Goal: Task Accomplishment & Management: Manage account settings

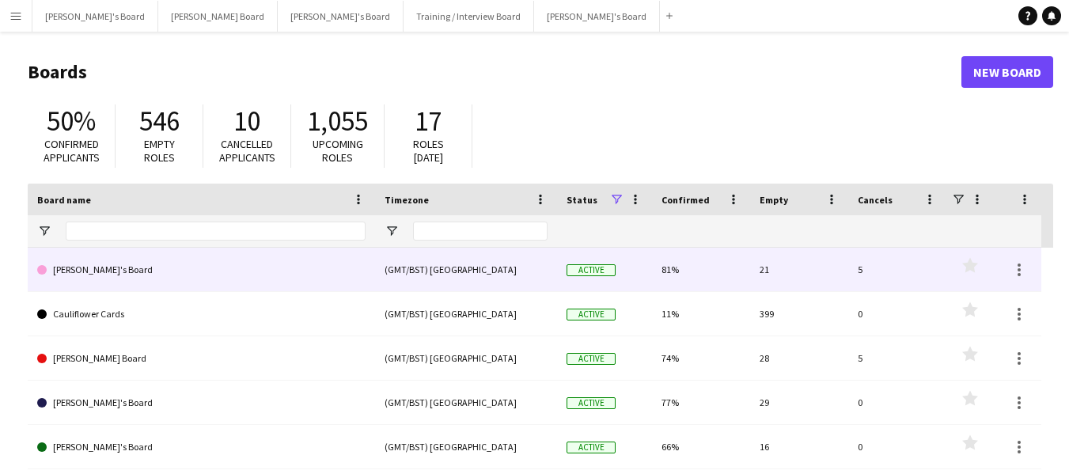
click at [86, 266] on link "[PERSON_NAME]'s Board" at bounding box center [201, 270] width 328 height 44
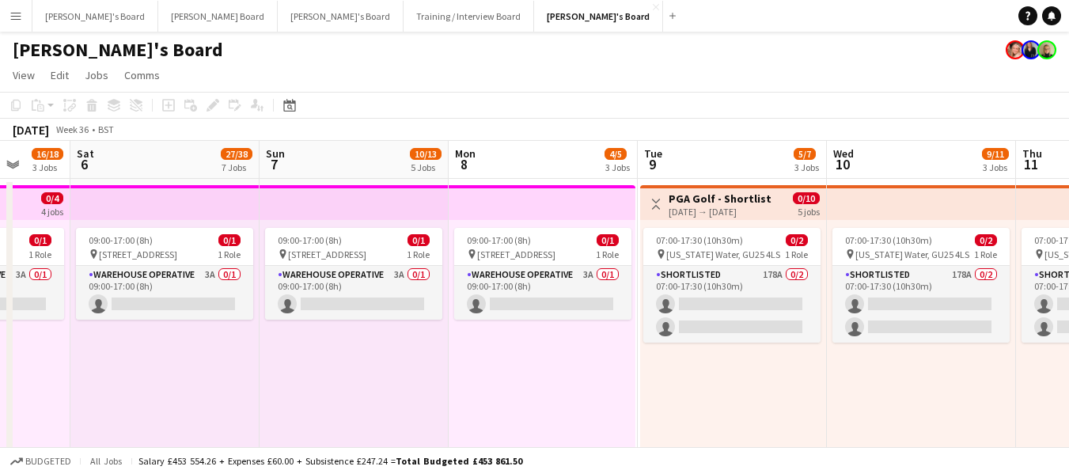
scroll to position [0, 529]
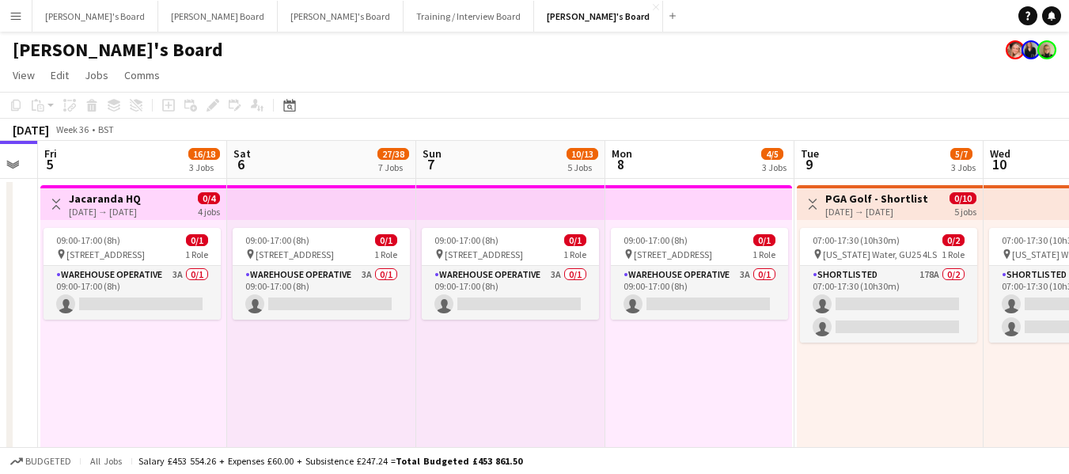
drag, startPoint x: 870, startPoint y: 162, endPoint x: 529, endPoint y: 157, distance: 340.3
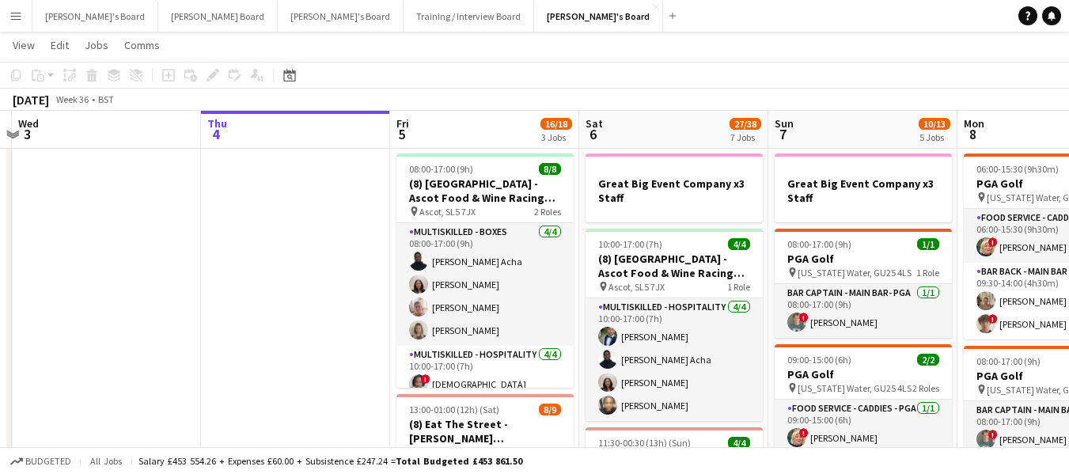
scroll to position [0, 365]
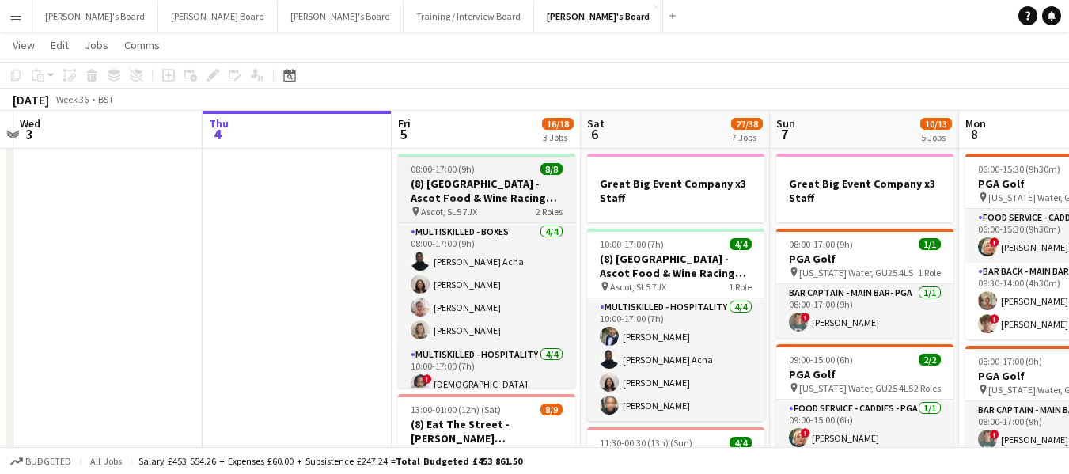
drag, startPoint x: 267, startPoint y: 123, endPoint x: 558, endPoint y: 191, distance: 299.0
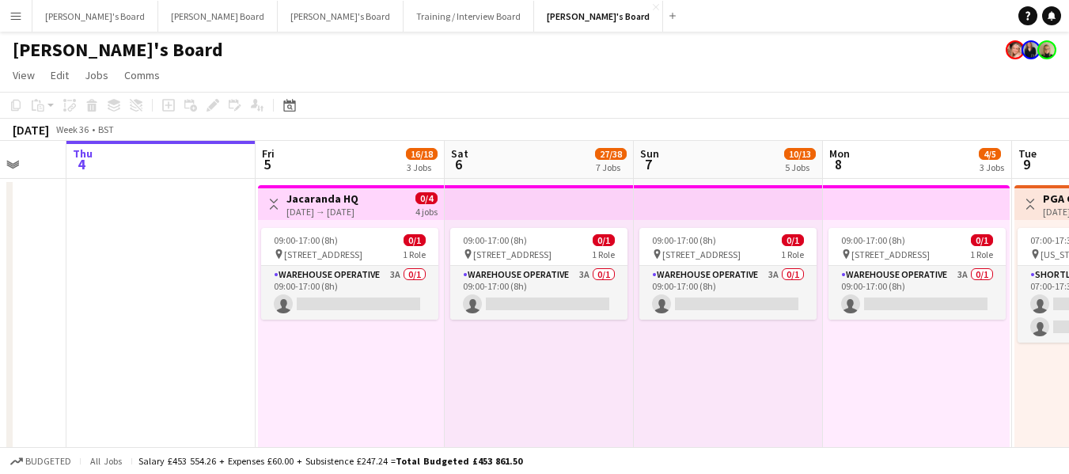
scroll to position [0, 506]
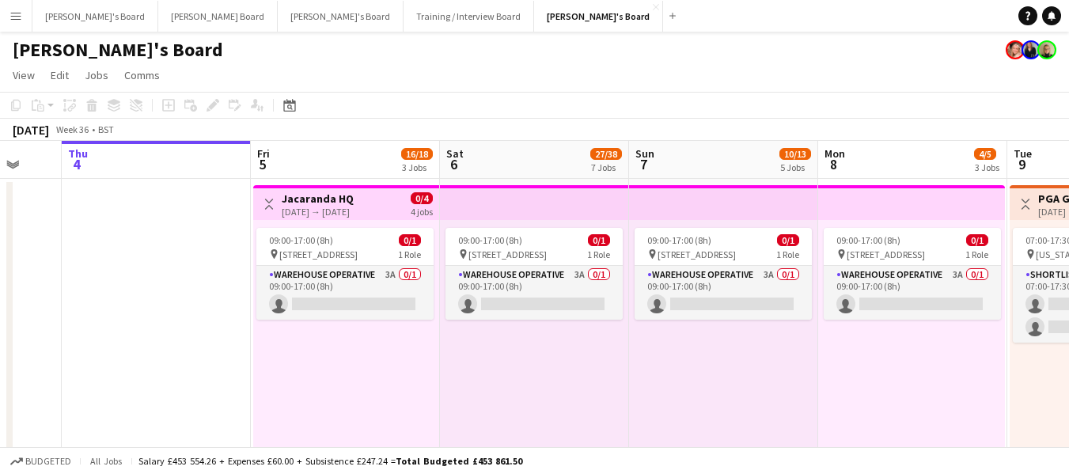
drag, startPoint x: 721, startPoint y: 154, endPoint x: 582, endPoint y: 167, distance: 139.8
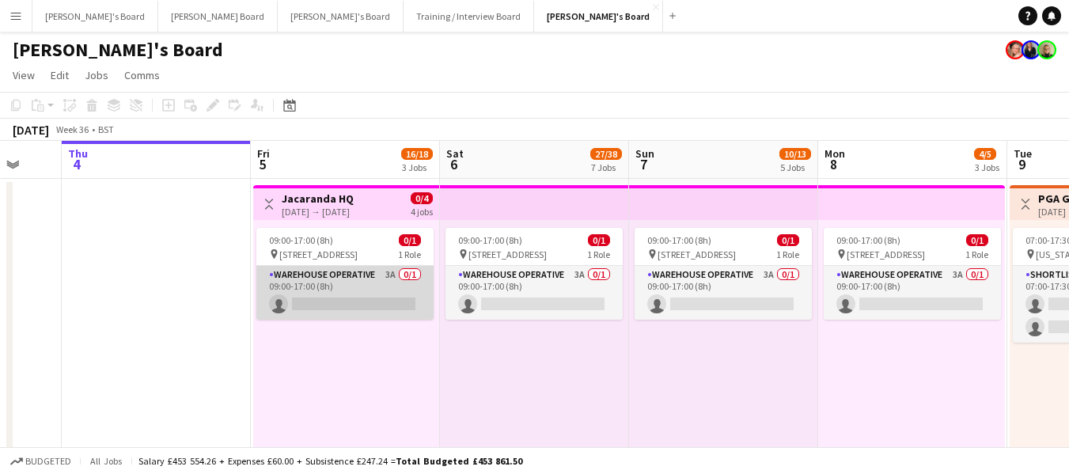
click at [360, 275] on app-card-role "Warehouse Operative 3A 0/1 09:00-17:00 (8h) single-neutral-actions" at bounding box center [344, 293] width 177 height 54
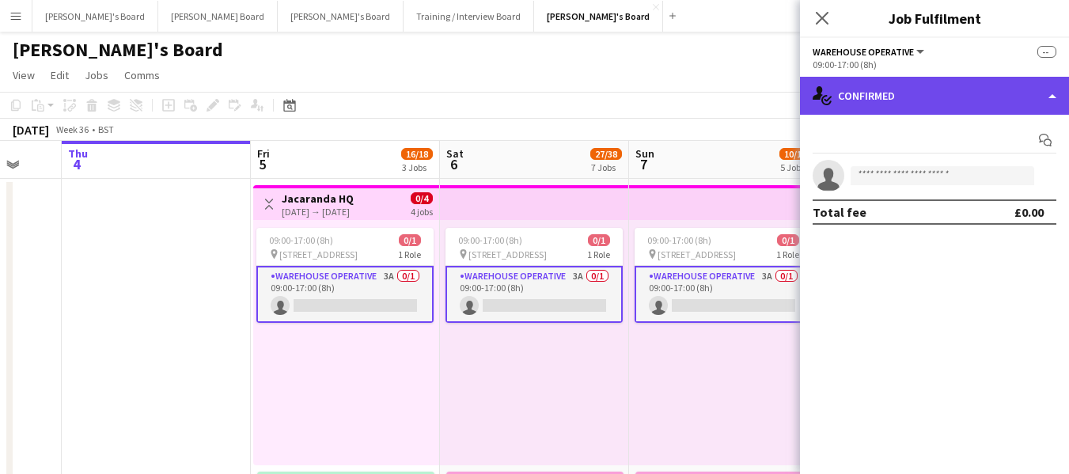
click at [991, 93] on div "single-neutral-actions-check-2 Confirmed" at bounding box center [934, 96] width 269 height 38
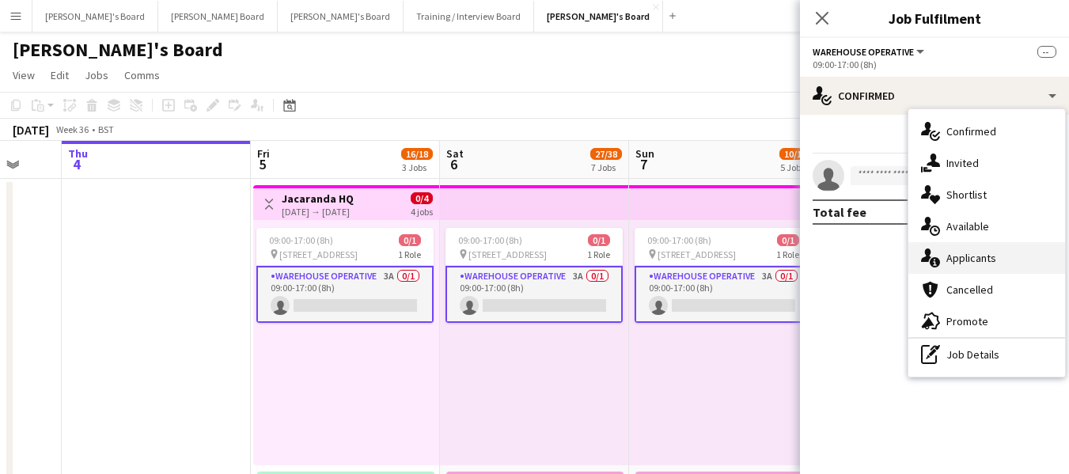
click at [957, 256] on span "Applicants" at bounding box center [971, 258] width 50 height 14
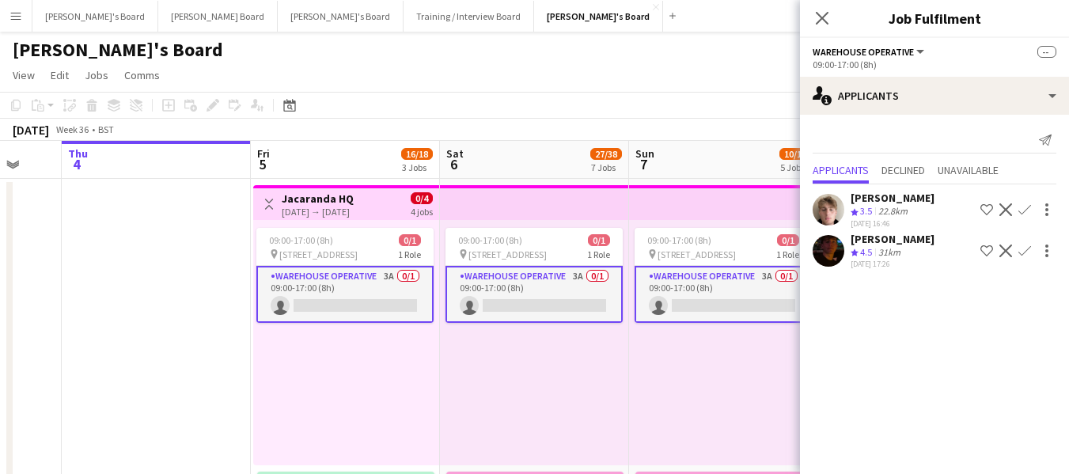
click at [664, 51] on div "[PERSON_NAME]'s Board" at bounding box center [534, 47] width 1069 height 30
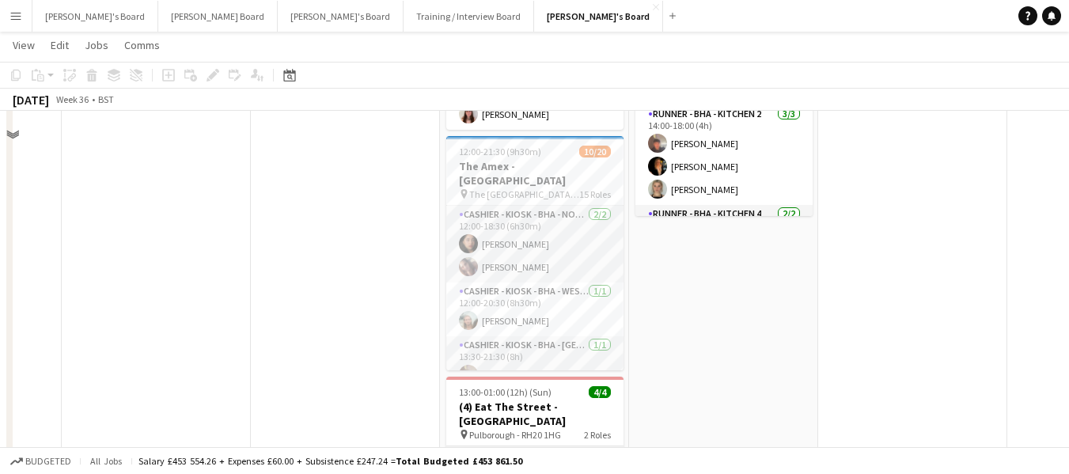
scroll to position [791, 0]
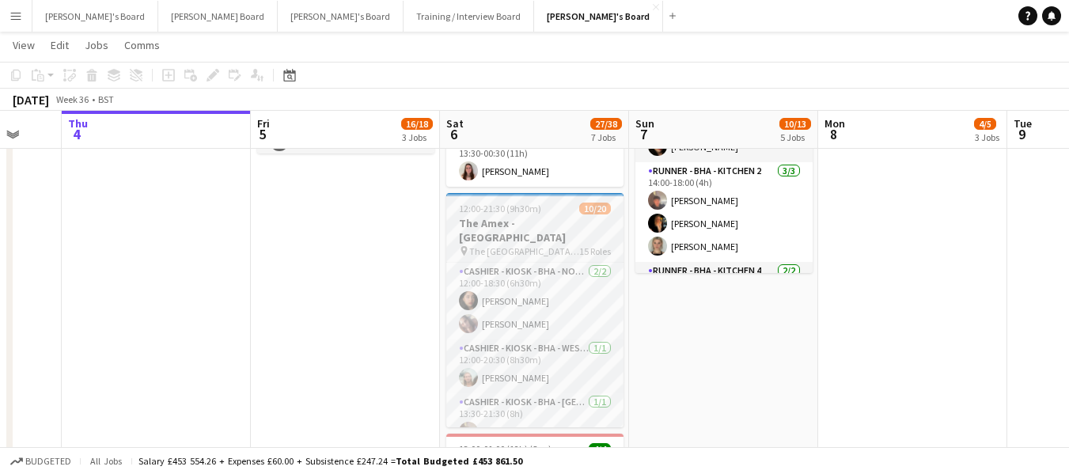
click at [516, 224] on h3 "The Amex - [GEOGRAPHIC_DATA]" at bounding box center [534, 230] width 177 height 28
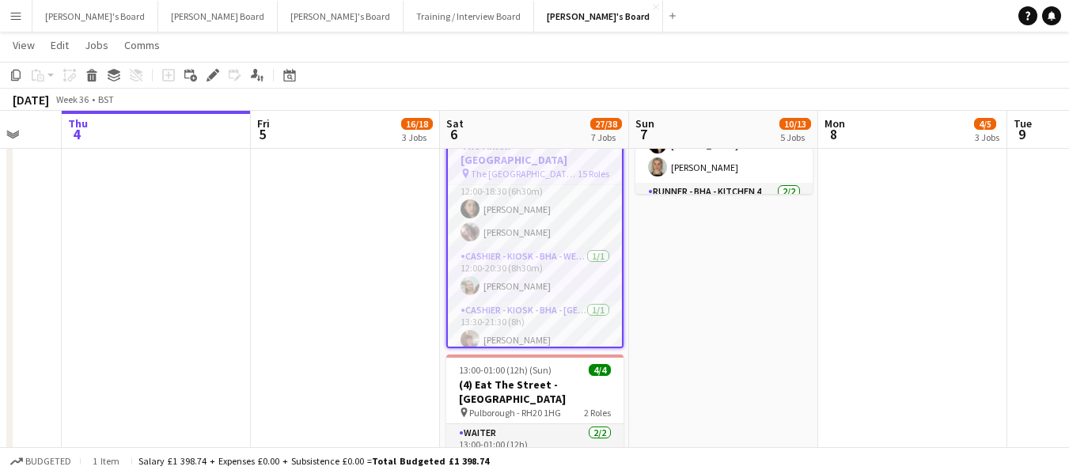
scroll to position [0, 0]
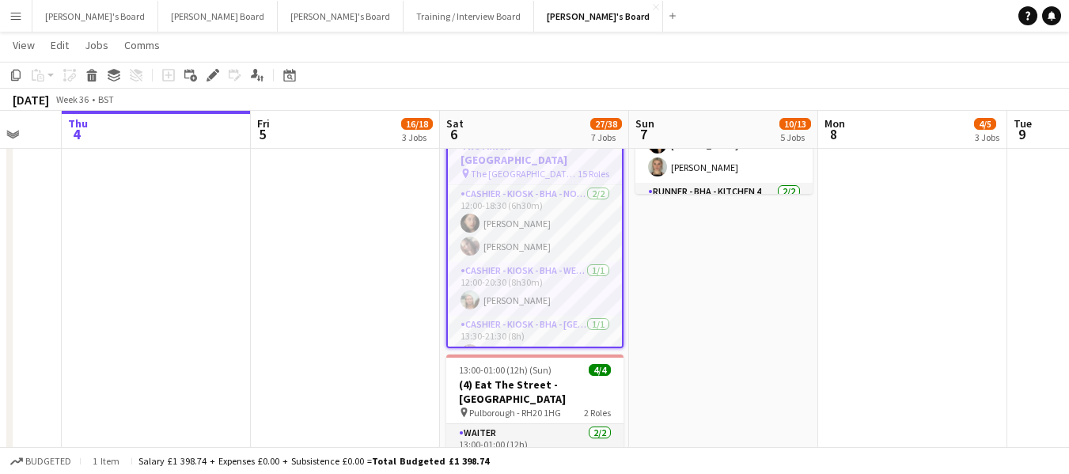
click at [592, 66] on app-toolbar "Copy Paste Paste Ctrl+V Paste with crew Ctrl+Shift+V Paste linked Job [GEOGRAPH…" at bounding box center [534, 75] width 1069 height 27
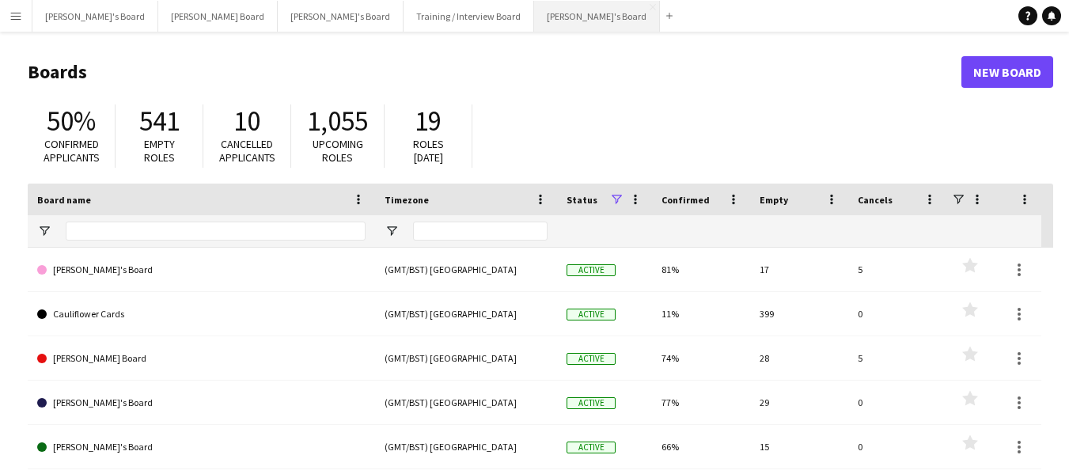
click at [534, 10] on button "Caitlin's Board Close" at bounding box center [597, 16] width 126 height 31
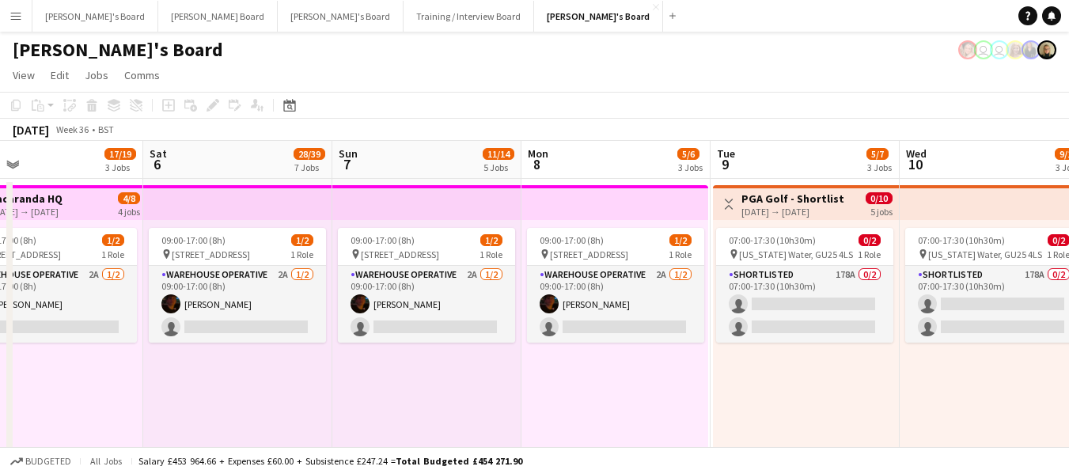
scroll to position [0, 635]
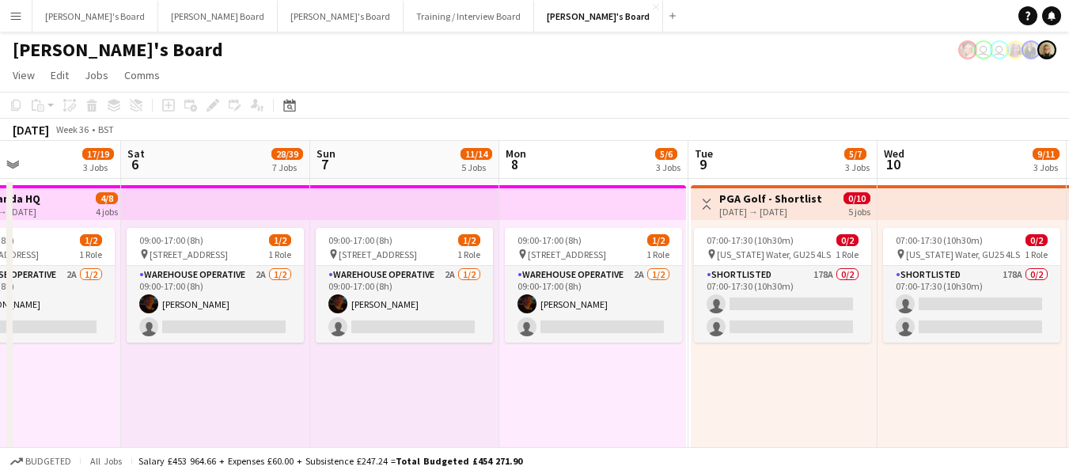
drag, startPoint x: 895, startPoint y: 159, endPoint x: 449, endPoint y: 145, distance: 446.5
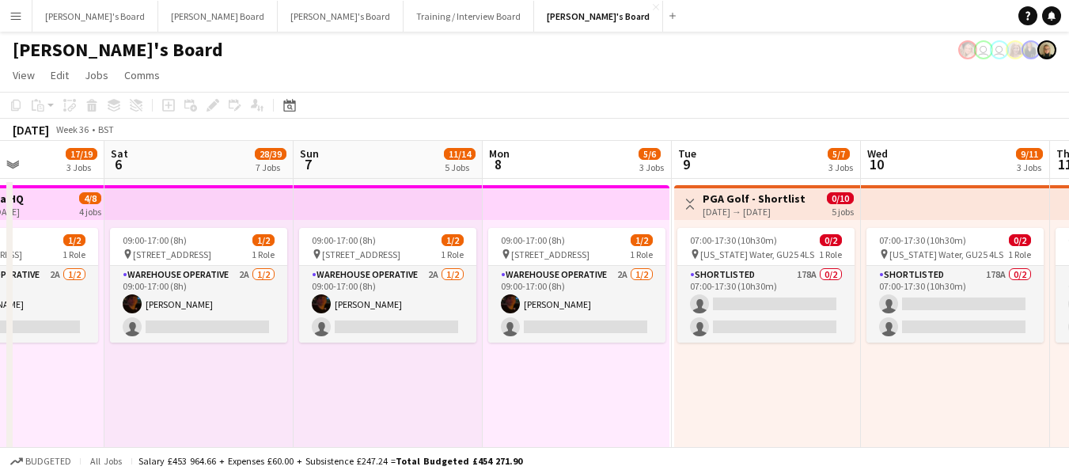
click at [153, 161] on app-board-header-date "Sat 6 28/39 7 Jobs" at bounding box center [198, 160] width 189 height 38
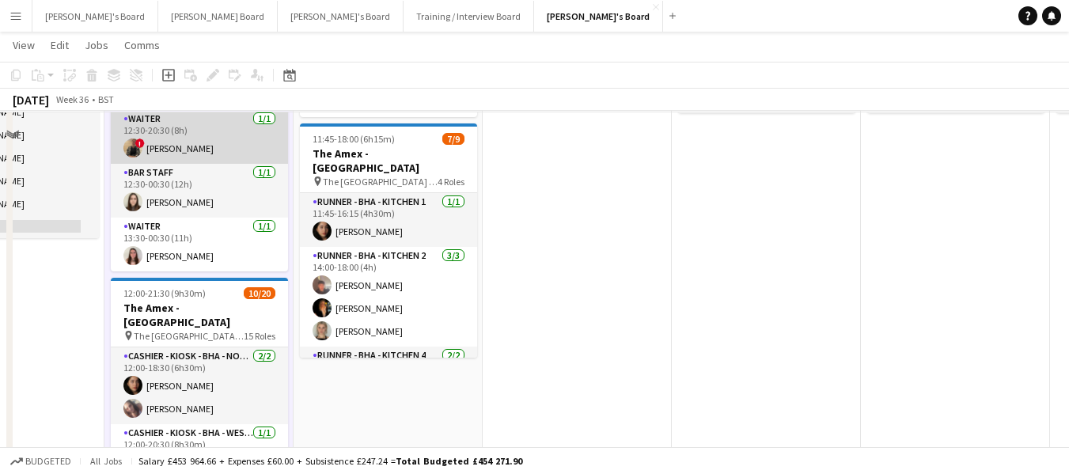
scroll to position [791, 0]
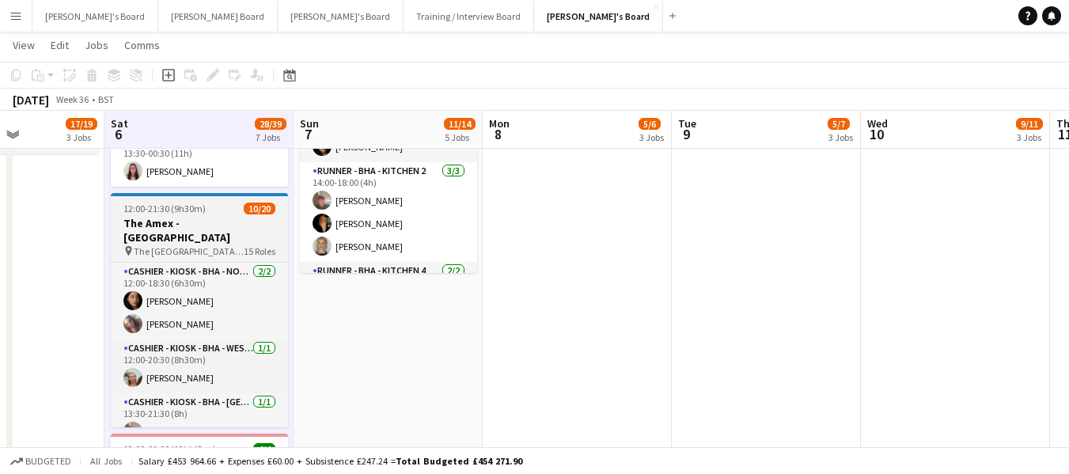
click at [178, 221] on h3 "The Amex - [GEOGRAPHIC_DATA]" at bounding box center [199, 230] width 177 height 28
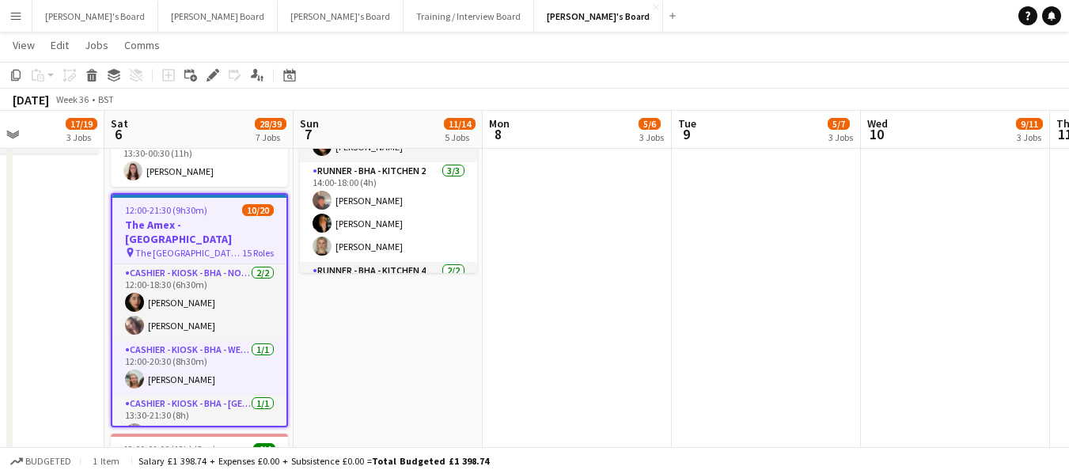
click at [172, 204] on span "12:00-21:30 (9h30m)" at bounding box center [166, 210] width 82 height 12
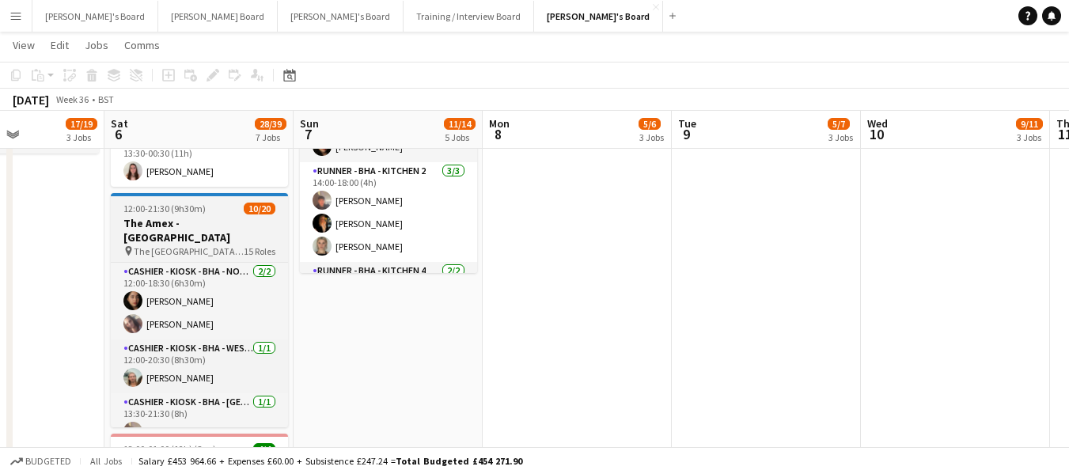
click at [172, 204] on span "12:00-21:30 (9h30m)" at bounding box center [164, 209] width 82 height 12
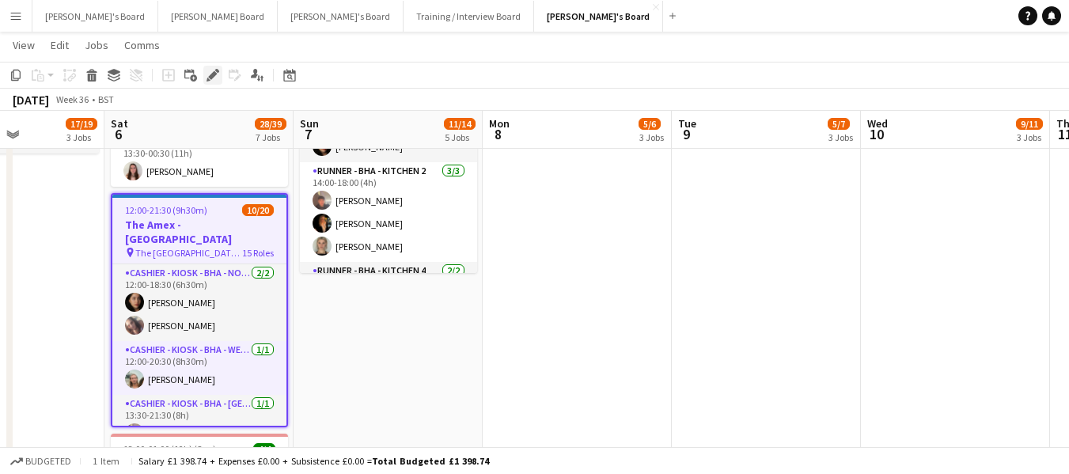
click at [213, 77] on icon at bounding box center [212, 75] width 9 height 9
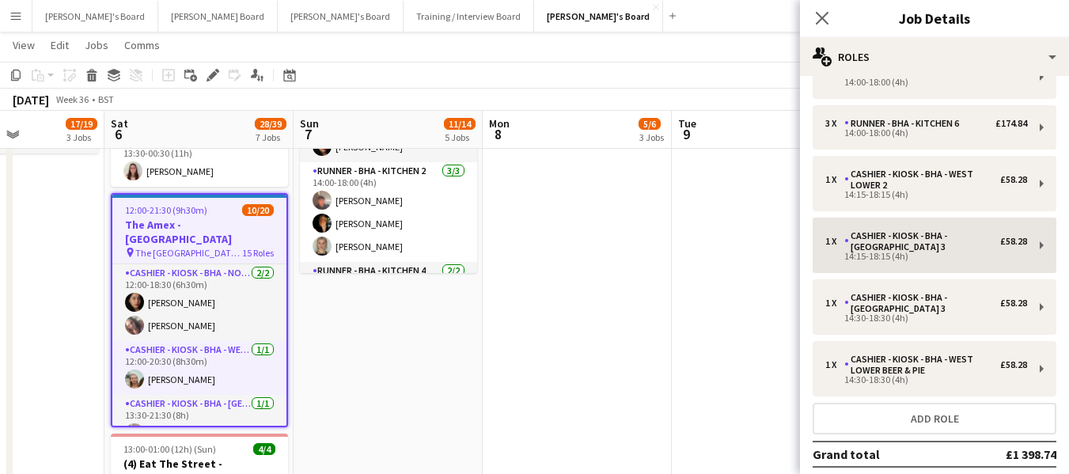
scroll to position [650, 0]
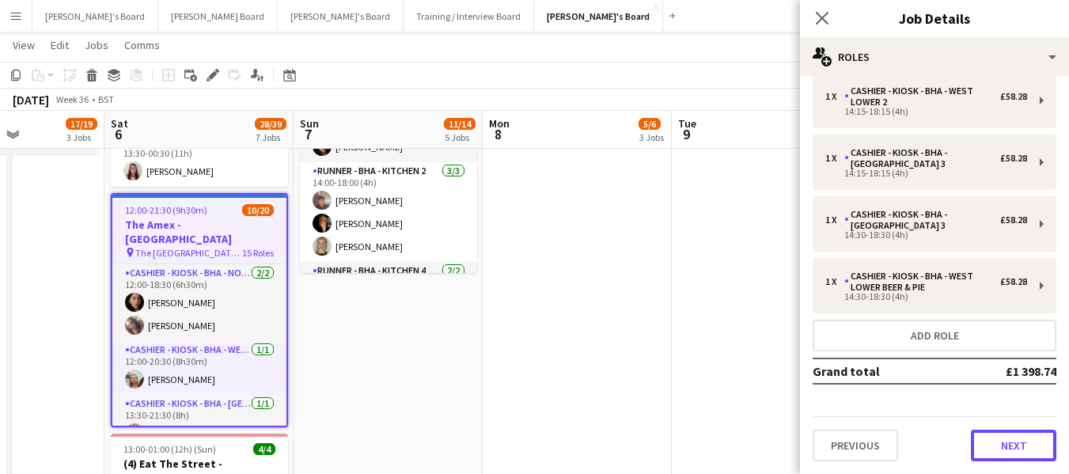
click at [1003, 440] on button "Next" at bounding box center [1013, 446] width 85 height 32
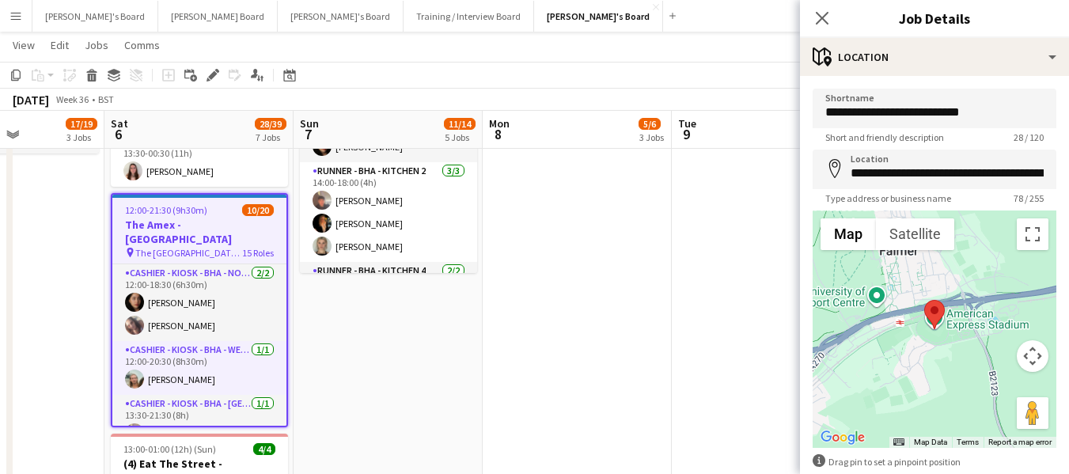
scroll to position [85, 0]
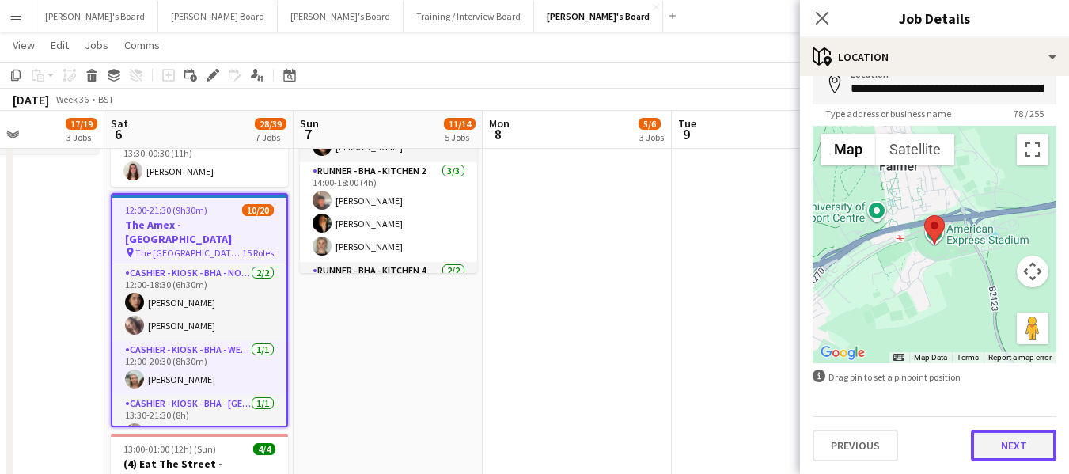
click at [993, 445] on button "Next" at bounding box center [1013, 446] width 85 height 32
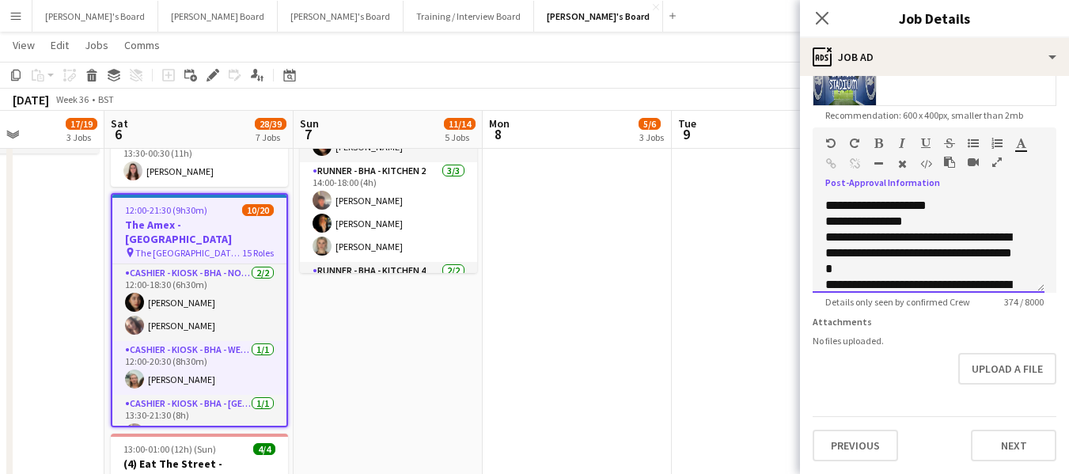
scroll to position [156, 0]
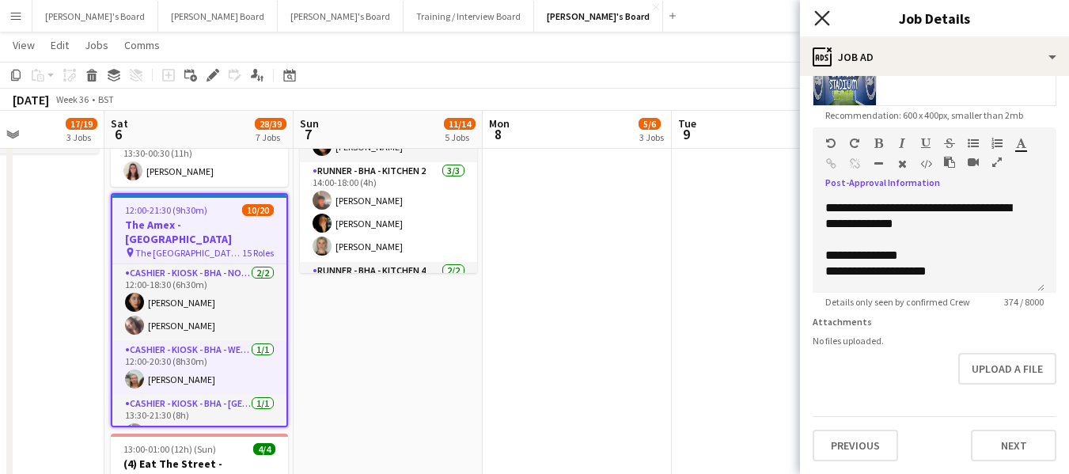
click at [817, 15] on icon "Close pop-in" at bounding box center [821, 17] width 15 height 15
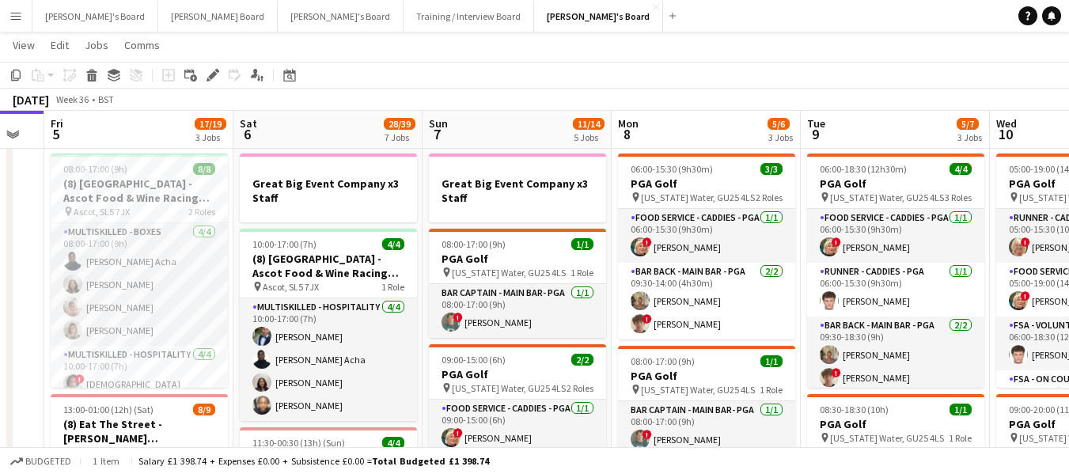
scroll to position [0, 449]
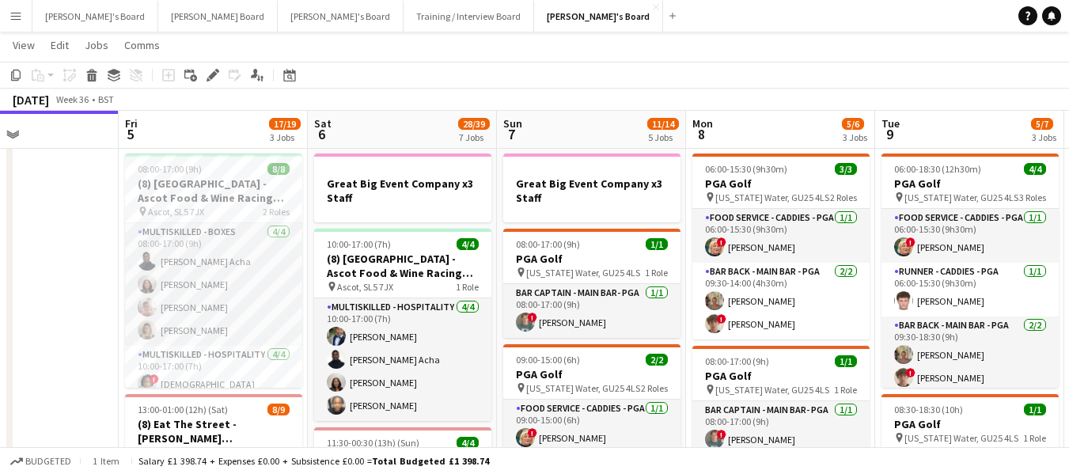
drag, startPoint x: 29, startPoint y: 178, endPoint x: 233, endPoint y: 188, distance: 203.6
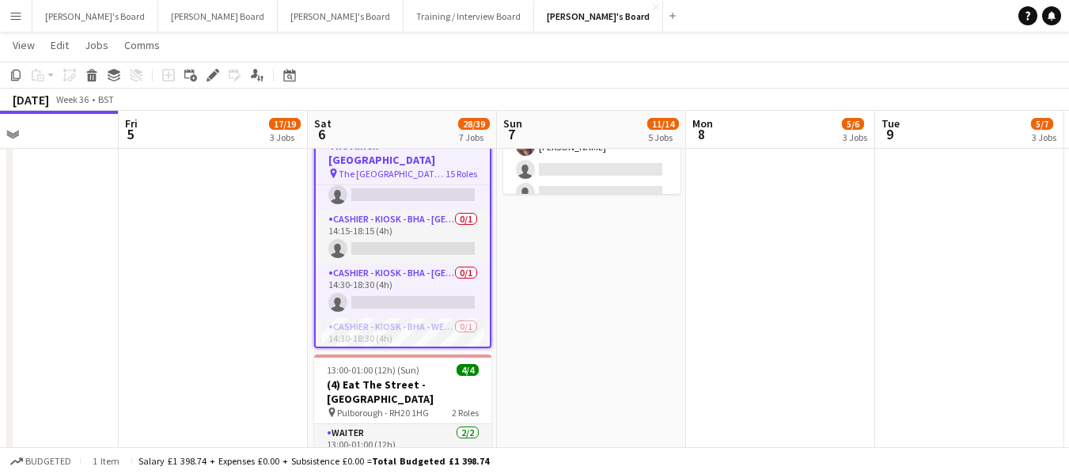
scroll to position [746, 0]
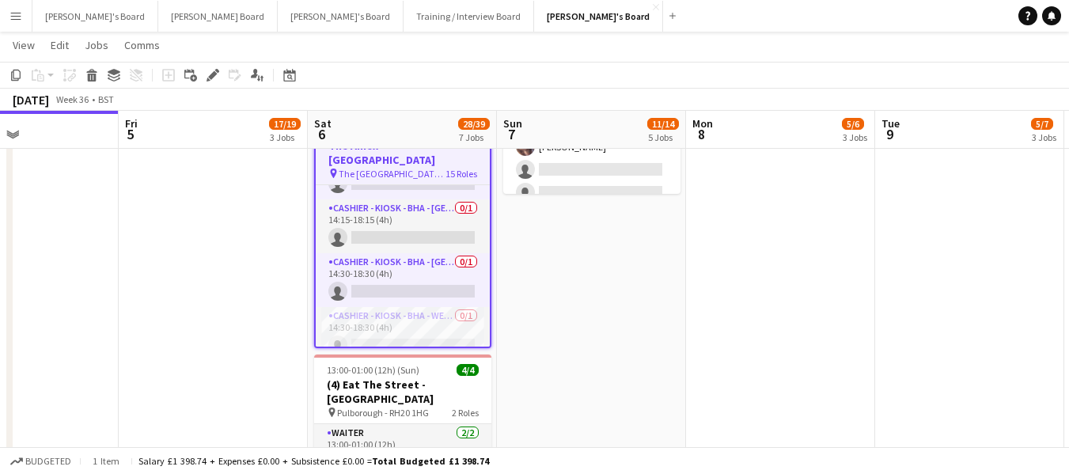
click at [625, 309] on app-date-cell "09:00-17:00 (8h) 1/2 pin Jacaranda Catering, Midhust, GU29 9AL 1 Role Warehouse…" at bounding box center [591, 80] width 189 height 1546
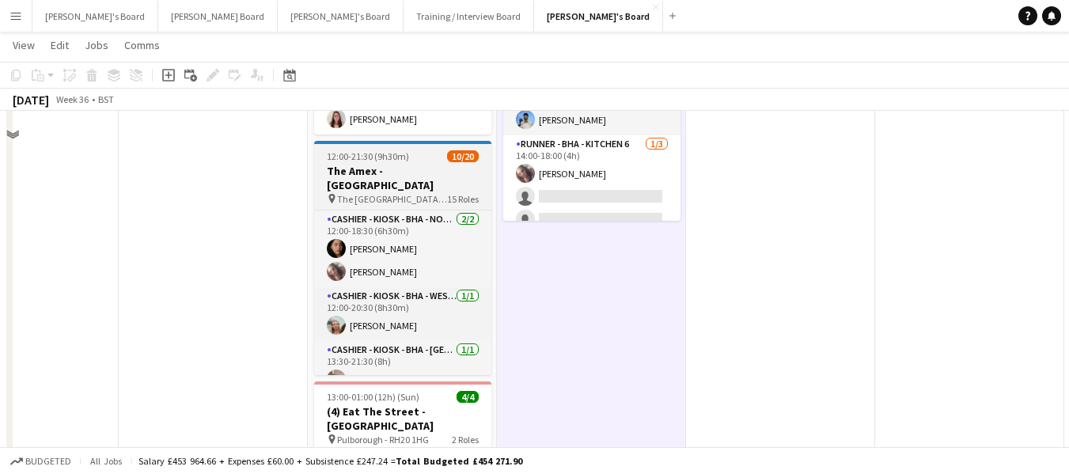
scroll to position [870, 0]
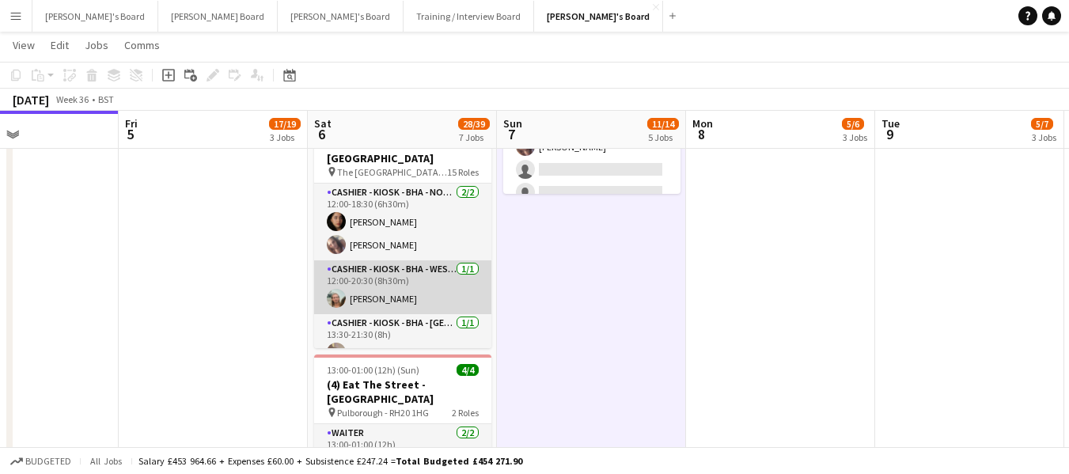
click at [404, 260] on app-card-role "Cashier - Kiosk - BHA - West Lower 2 1/1 12:00-20:30 (8h30m) Benjamen Clarke" at bounding box center [402, 287] width 177 height 54
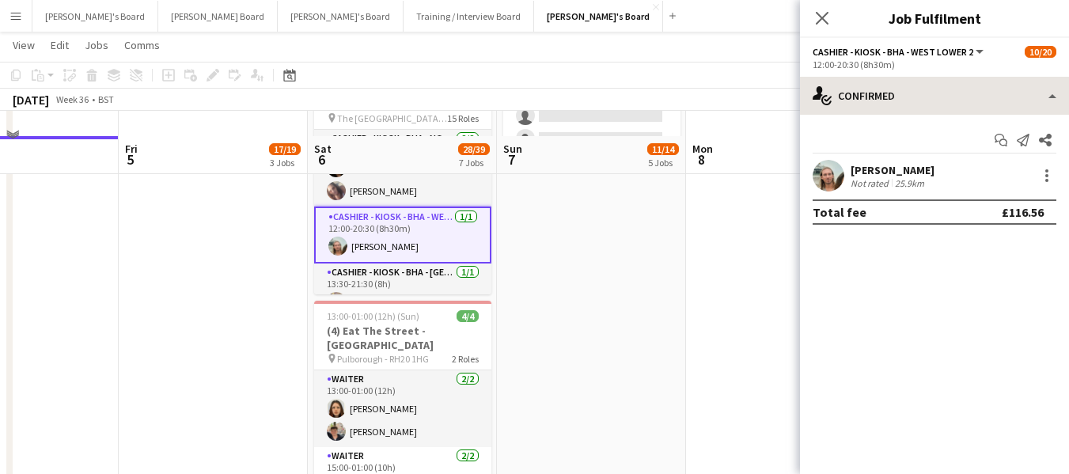
scroll to position [950, 0]
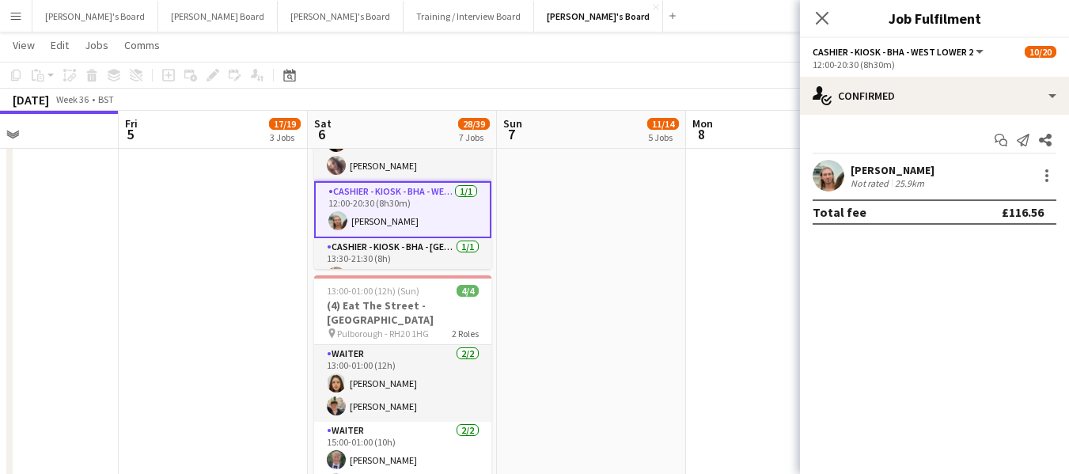
click at [877, 169] on div "[PERSON_NAME]" at bounding box center [893, 170] width 84 height 14
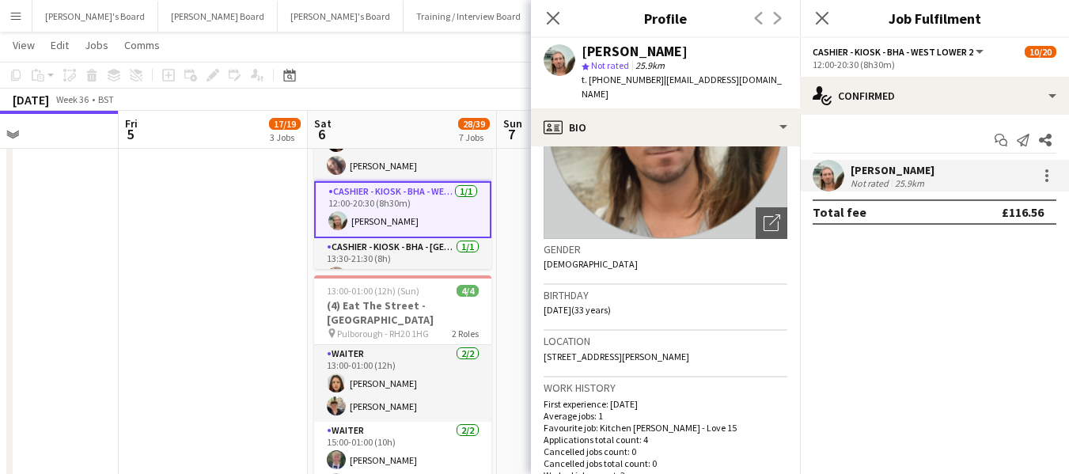
scroll to position [158, 0]
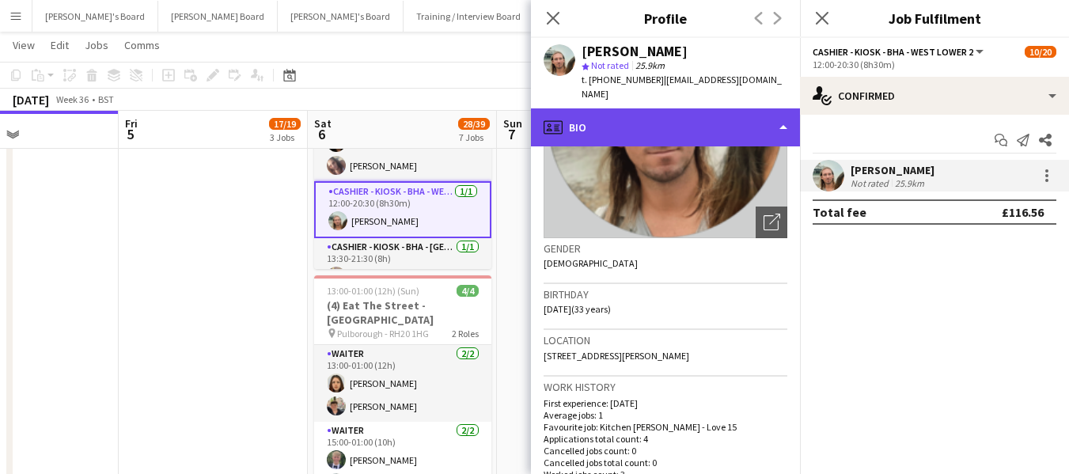
click at [714, 112] on div "profile Bio" at bounding box center [665, 127] width 269 height 38
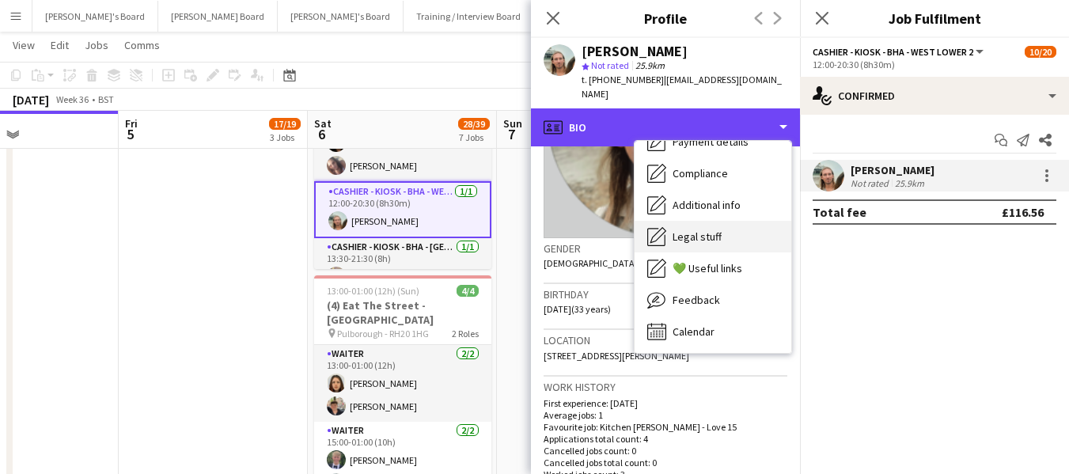
scroll to position [244, 0]
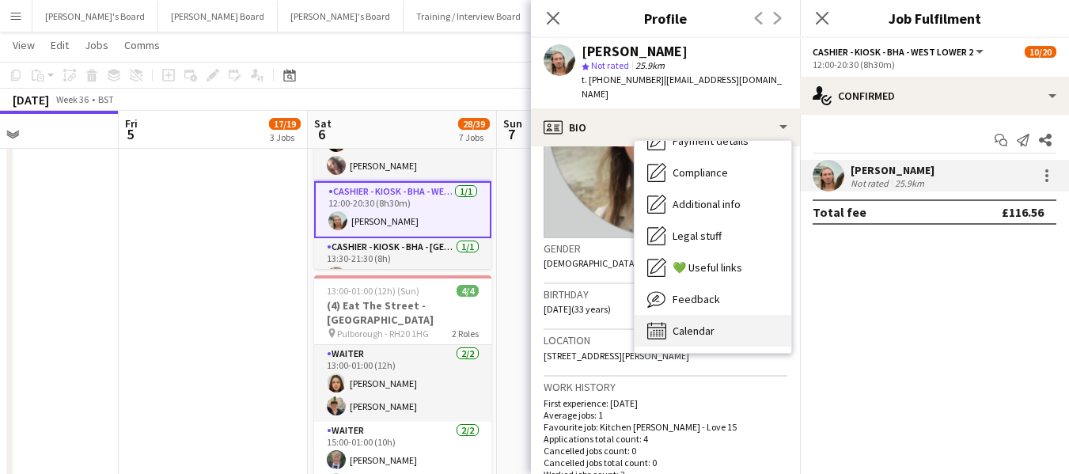
click at [698, 324] on span "Calendar" at bounding box center [694, 331] width 42 height 14
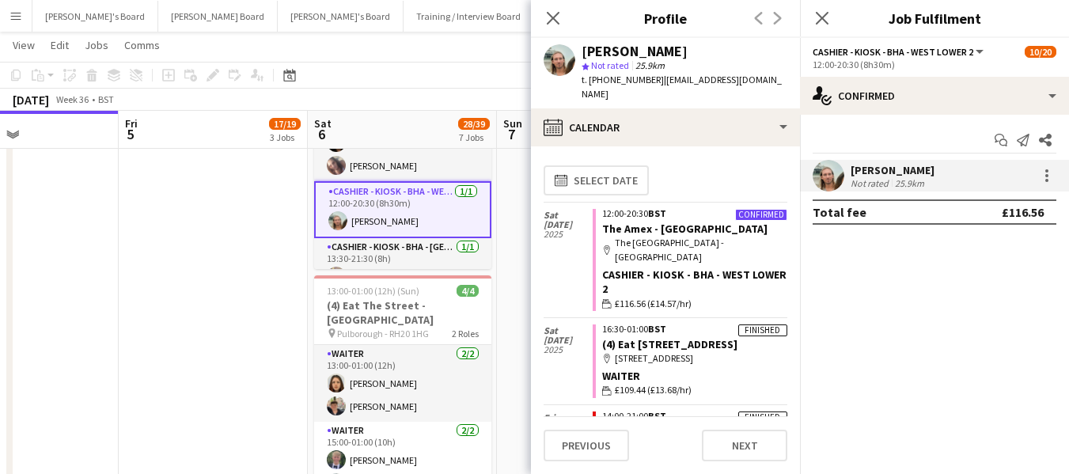
click at [543, 17] on div "Close pop-in" at bounding box center [553, 18] width 44 height 36
click at [825, 16] on icon at bounding box center [821, 17] width 15 height 15
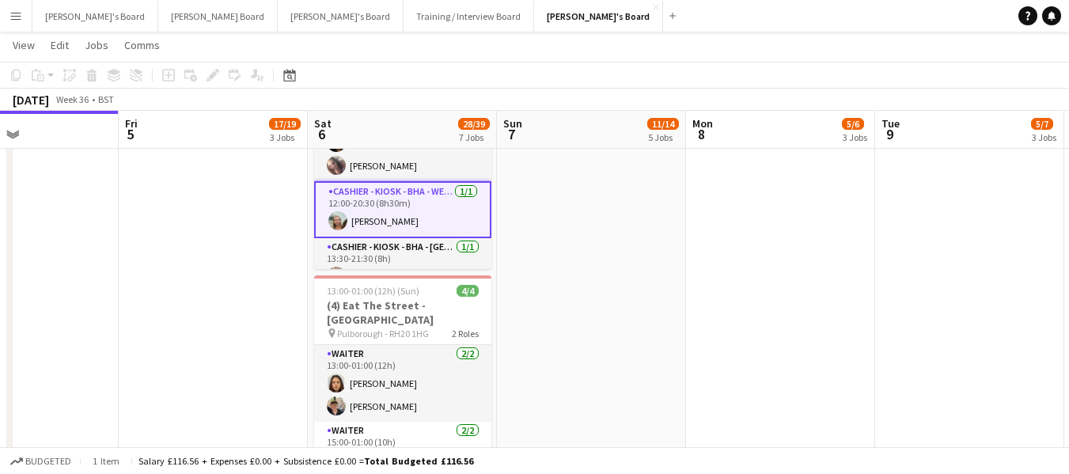
click at [416, 40] on app-page-menu "View Day view expanded Day view collapsed Month view Date picker Jump to today …" at bounding box center [534, 47] width 1069 height 30
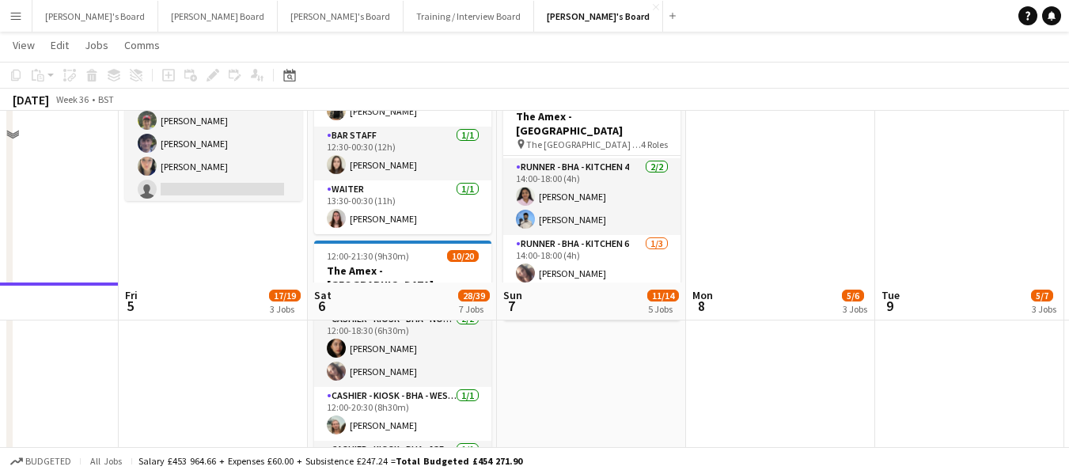
scroll to position [712, 0]
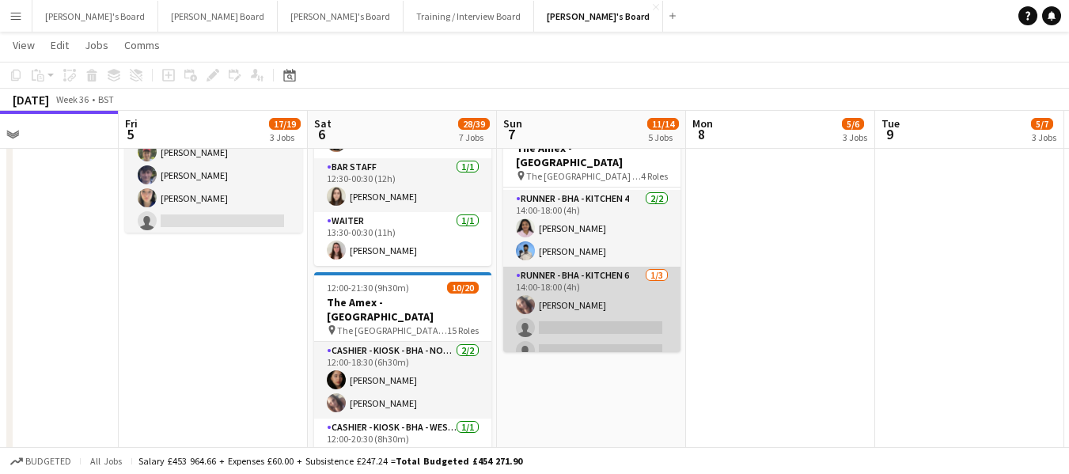
click at [564, 290] on app-card-role "Runner - BHA - Kitchen 6 1/3 14:00-18:00 (4h) Alison Anderson single-neutral-ac…" at bounding box center [591, 317] width 177 height 100
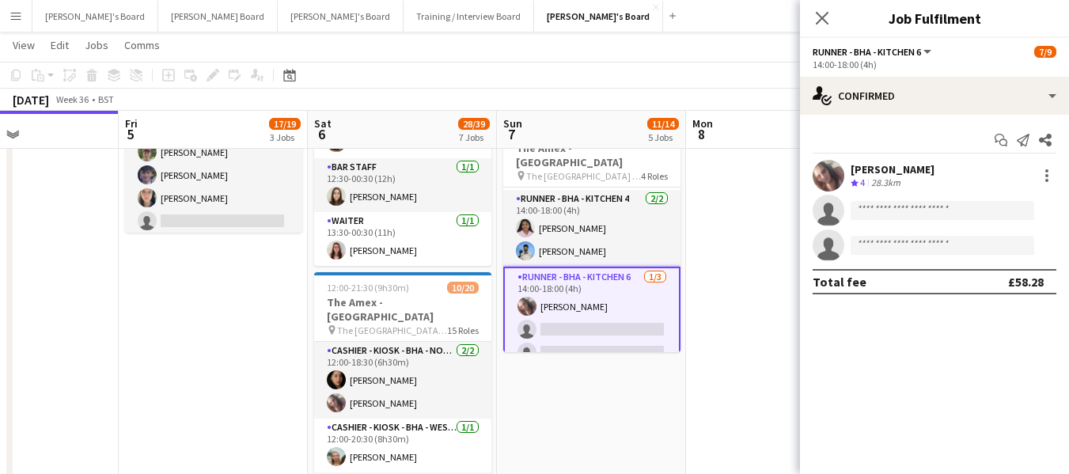
click at [900, 162] on div "[PERSON_NAME]" at bounding box center [893, 169] width 84 height 14
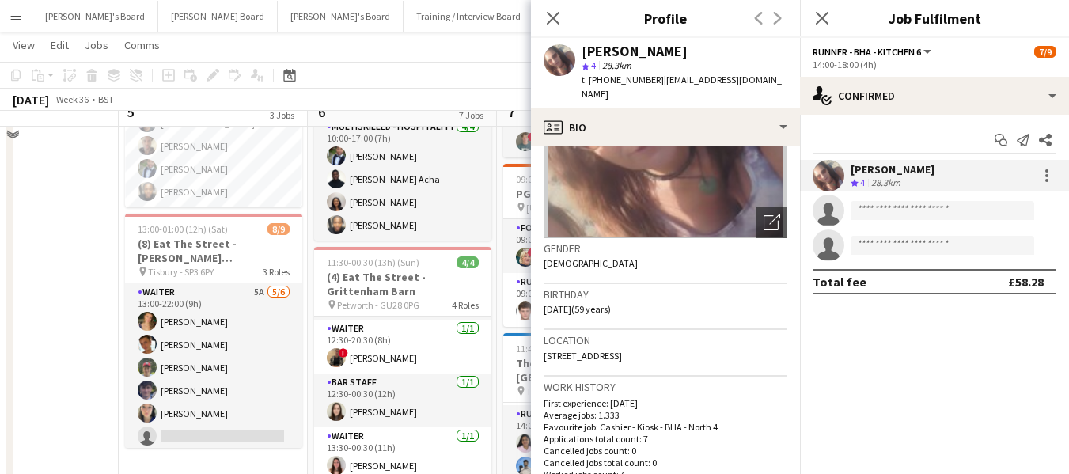
scroll to position [475, 0]
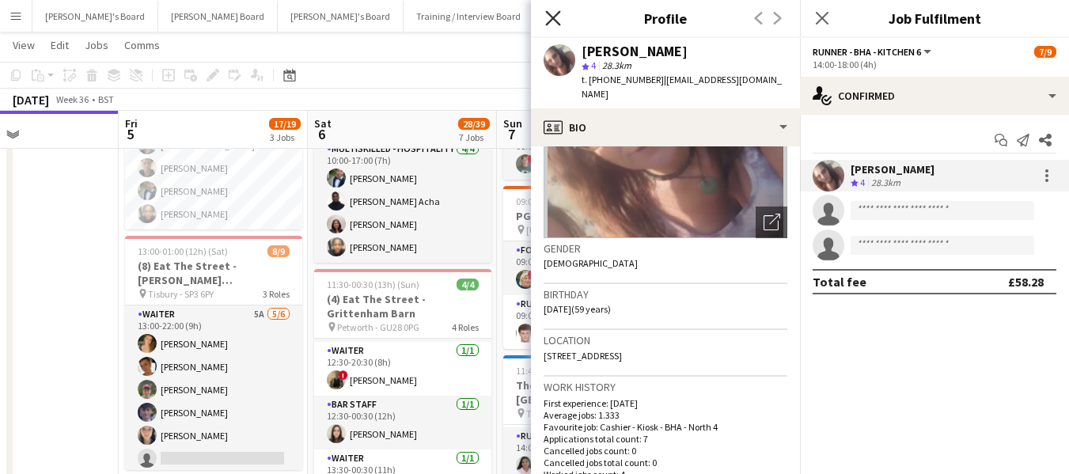
drag, startPoint x: 550, startPoint y: 17, endPoint x: 766, endPoint y: 17, distance: 216.0
click at [552, 17] on icon "Close pop-in" at bounding box center [553, 18] width 13 height 13
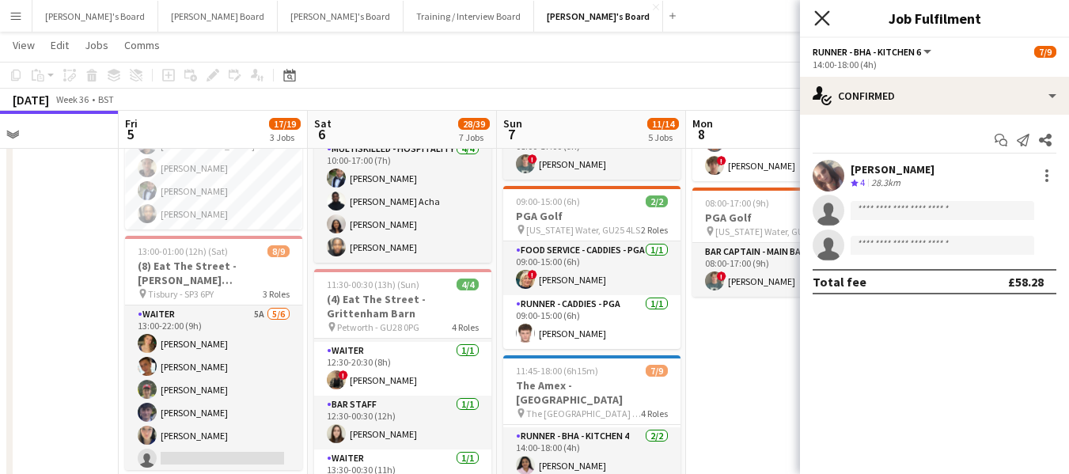
click at [817, 11] on icon "Close pop-in" at bounding box center [821, 17] width 15 height 15
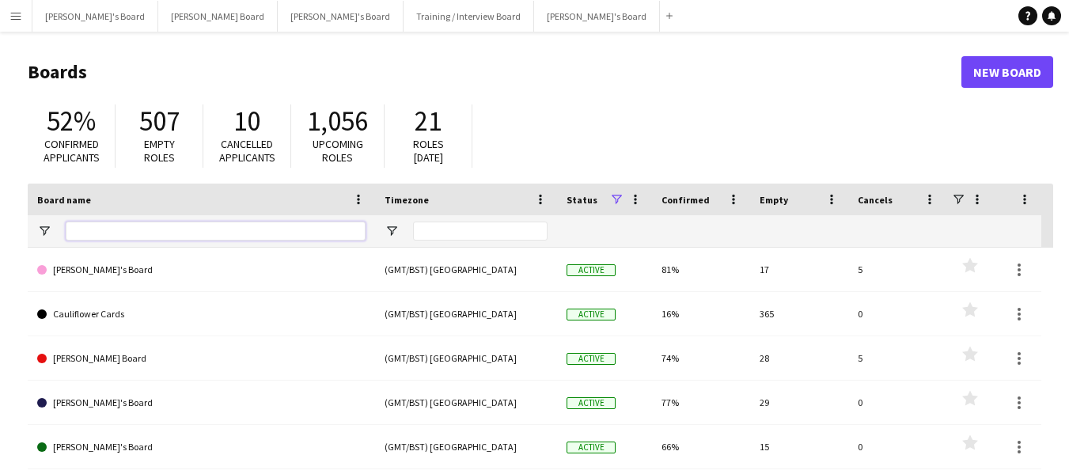
click at [126, 229] on input "Board name Filter Input" at bounding box center [216, 231] width 300 height 19
click at [128, 225] on input "Board name Filter Input" at bounding box center [216, 231] width 300 height 19
type input "*"
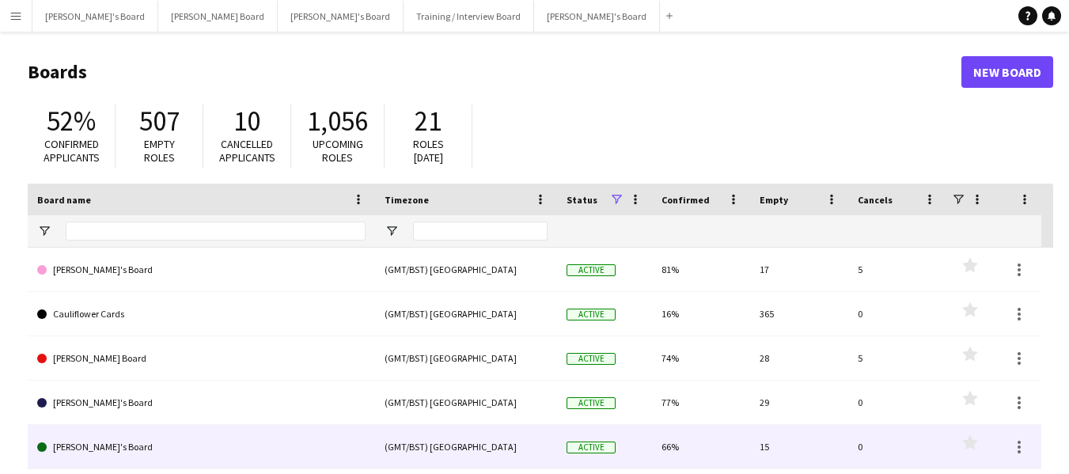
click at [129, 445] on link "[PERSON_NAME]'s Board" at bounding box center [201, 447] width 328 height 44
